Goal: Transaction & Acquisition: Purchase product/service

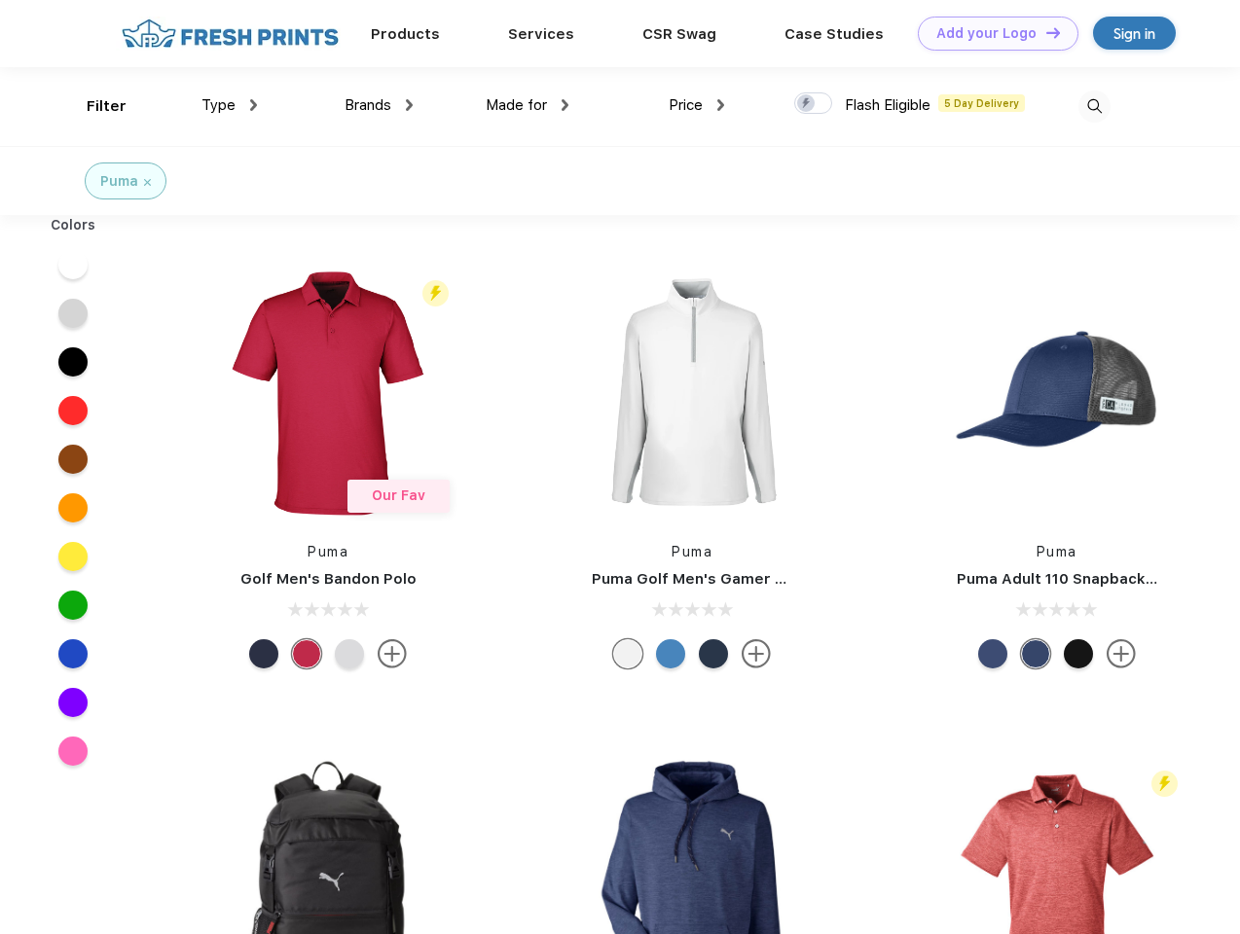
click at [991, 33] on link "Add your Logo Design Tool" at bounding box center [998, 34] width 161 height 34
click at [0, 0] on div "Design Tool" at bounding box center [0, 0] width 0 height 0
click at [1044, 32] on link "Add your Logo Design Tool" at bounding box center [998, 34] width 161 height 34
click at [93, 106] on div "Filter" at bounding box center [107, 106] width 40 height 22
click at [230, 105] on span "Type" at bounding box center [218, 105] width 34 height 18
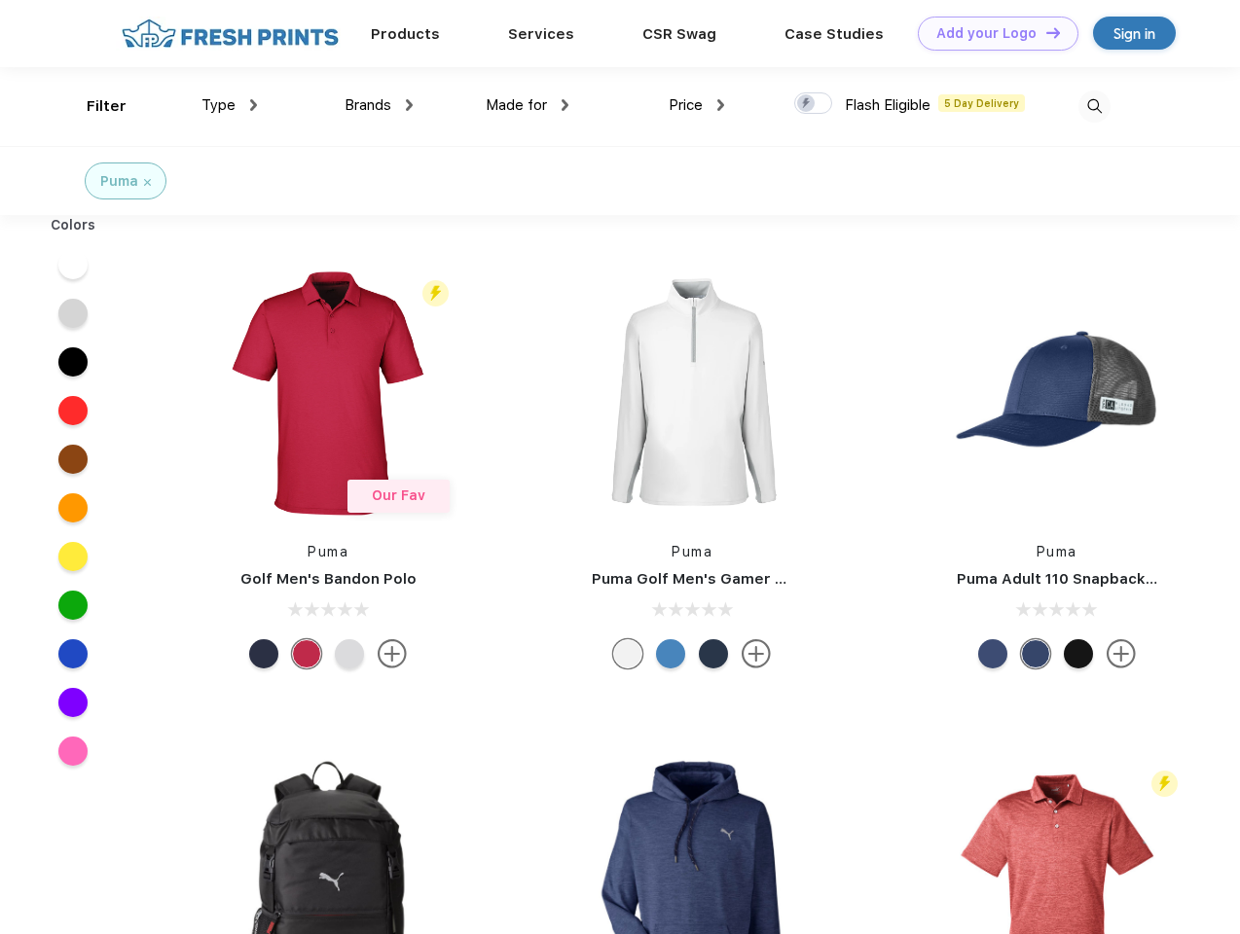
click at [379, 105] on span "Brands" at bounding box center [368, 105] width 47 height 18
click at [528, 105] on span "Made for" at bounding box center [516, 105] width 61 height 18
click at [697, 105] on span "Price" at bounding box center [686, 105] width 34 height 18
click at [814, 104] on div at bounding box center [813, 102] width 38 height 21
click at [807, 104] on input "checkbox" at bounding box center [800, 97] width 13 height 13
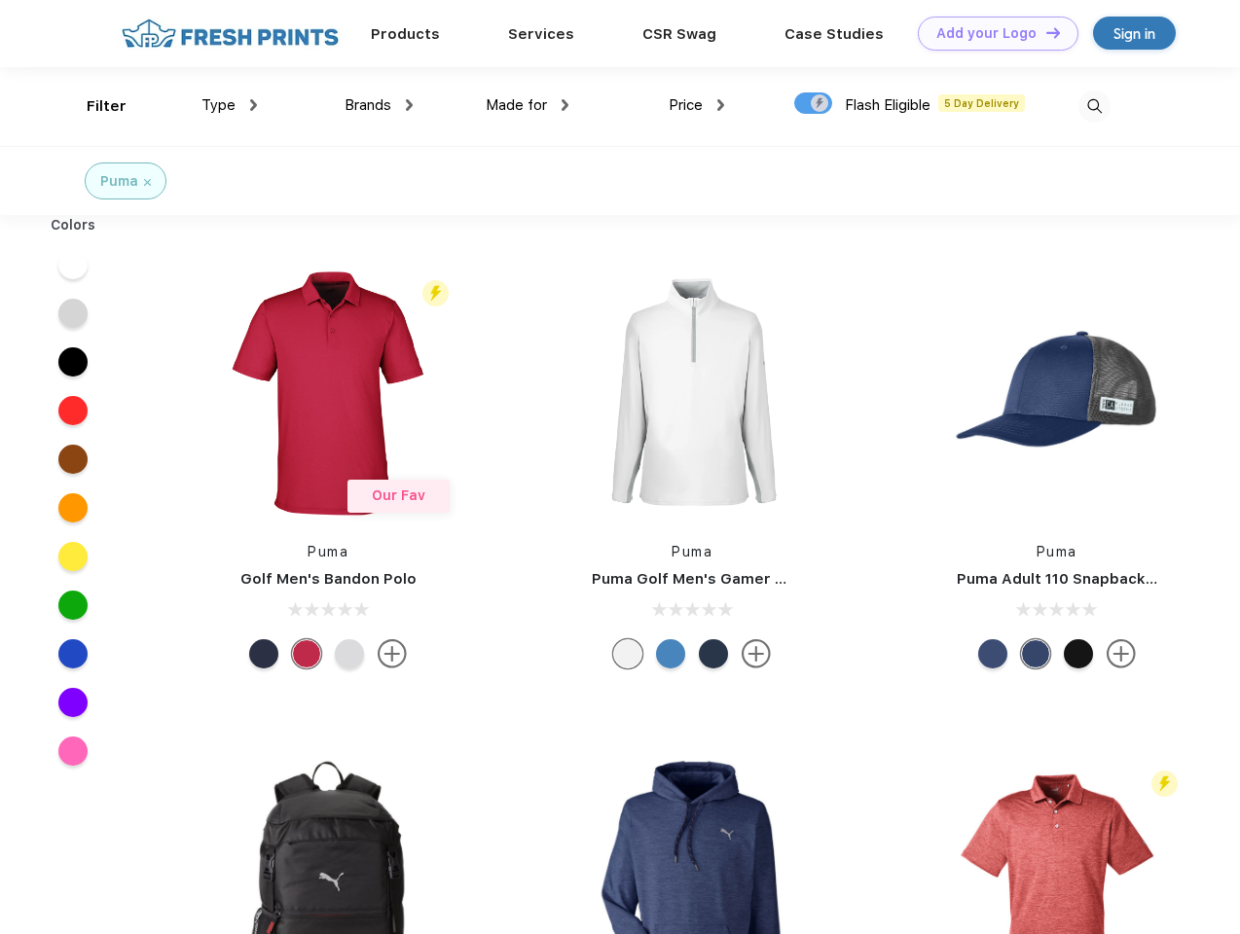
click at [1094, 106] on img at bounding box center [1094, 107] width 32 height 32
